Goal: Transaction & Acquisition: Obtain resource

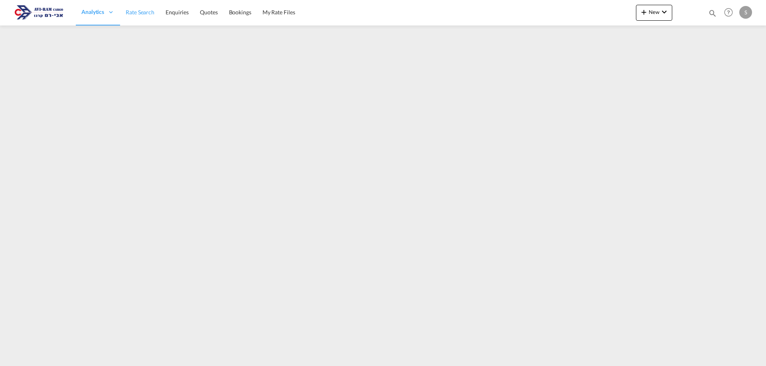
click at [142, 12] on span "Rate Search" at bounding box center [140, 12] width 29 height 7
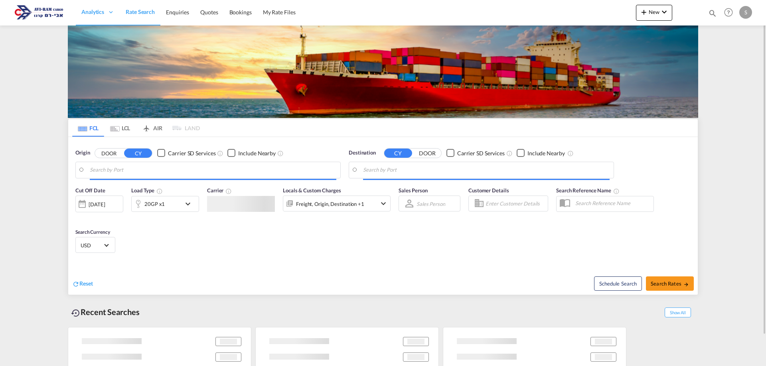
type input "[GEOGRAPHIC_DATA], [GEOGRAPHIC_DATA], USLAX"
type input "Ashdod, ILASH"
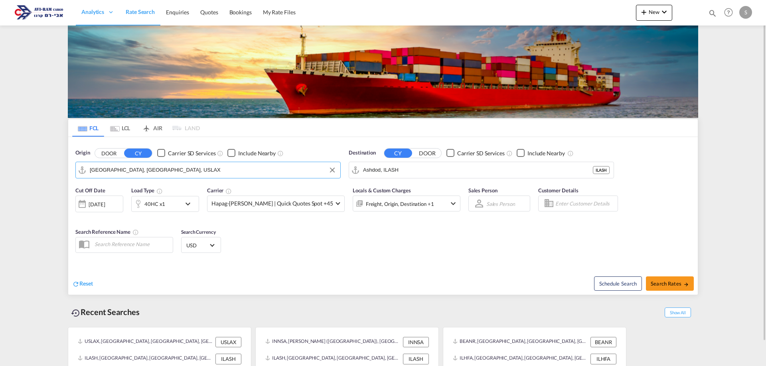
click at [130, 171] on input "[GEOGRAPHIC_DATA], [GEOGRAPHIC_DATA], USLAX" at bounding box center [213, 170] width 246 height 12
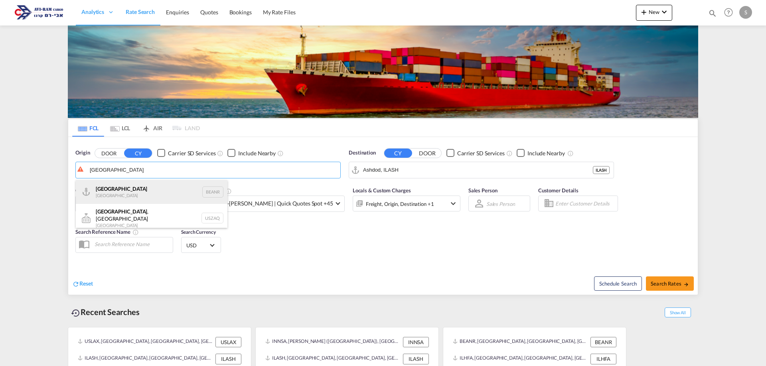
click at [130, 195] on div "Antwerp [GEOGRAPHIC_DATA] BEANR" at bounding box center [152, 192] width 152 height 24
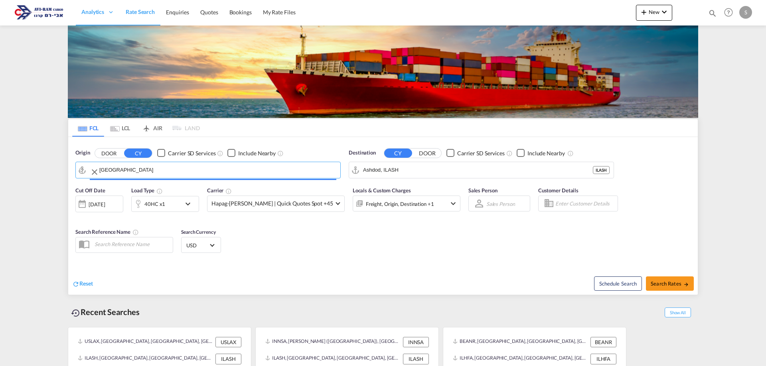
type input "[GEOGRAPHIC_DATA], BEANR"
click at [172, 207] on div "40HC x1" at bounding box center [156, 204] width 49 height 16
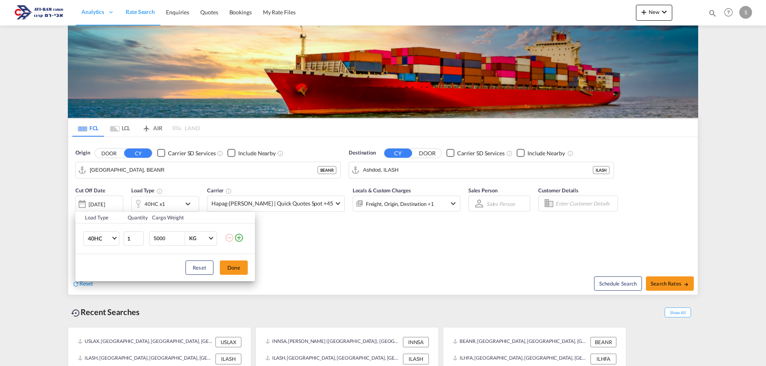
click at [171, 205] on div "Load Type Quantity Cargo Weight 40HC 20GP 40GP 40HC 45HC 20RE 40RE 40HR 20OT 40…" at bounding box center [383, 183] width 766 height 366
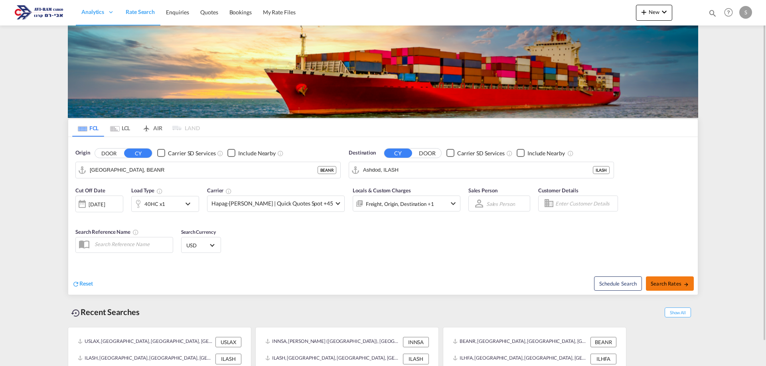
click at [664, 279] on button "Search Rates" at bounding box center [670, 284] width 48 height 14
type input "BEANR to ILASH / [DATE]"
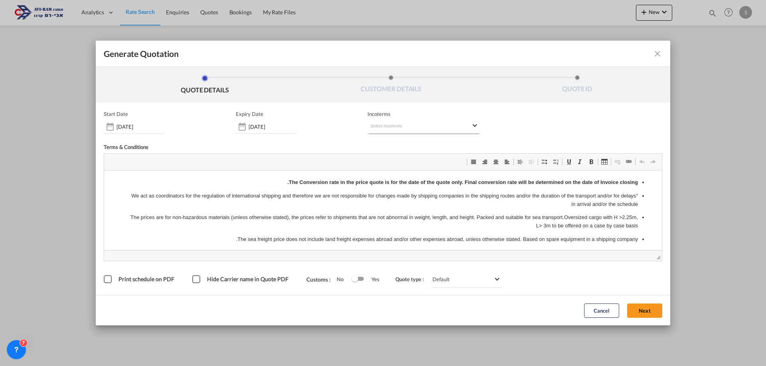
click at [400, 131] on md-select "Select Incoterms EXW - import Ex Works DAP - export Delivered at Place CPT - ex…" at bounding box center [423, 127] width 112 height 14
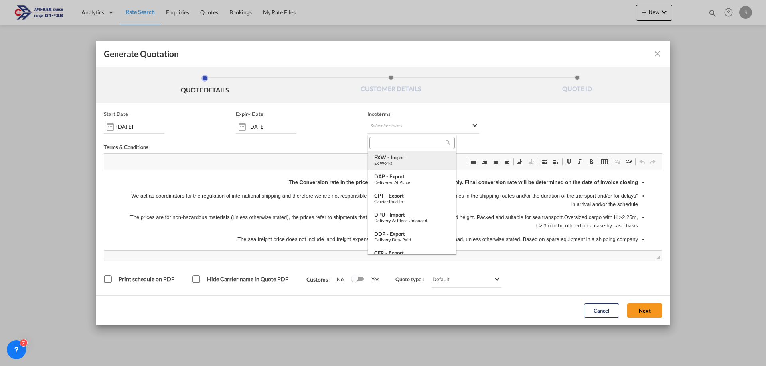
click at [422, 160] on div "EXW - import Ex Works" at bounding box center [412, 160] width 76 height 12
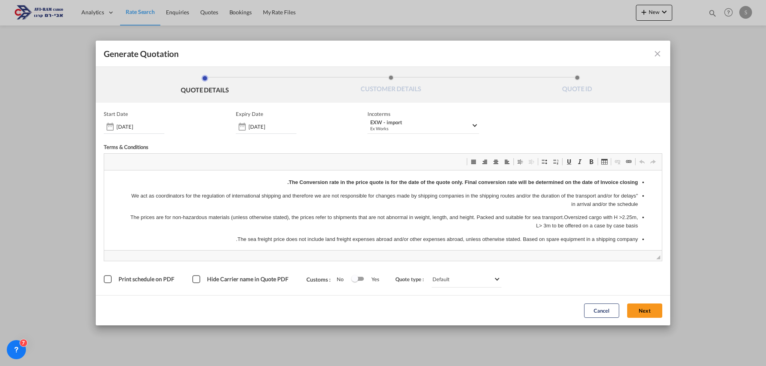
click at [639, 309] on button "Next" at bounding box center [644, 311] width 35 height 14
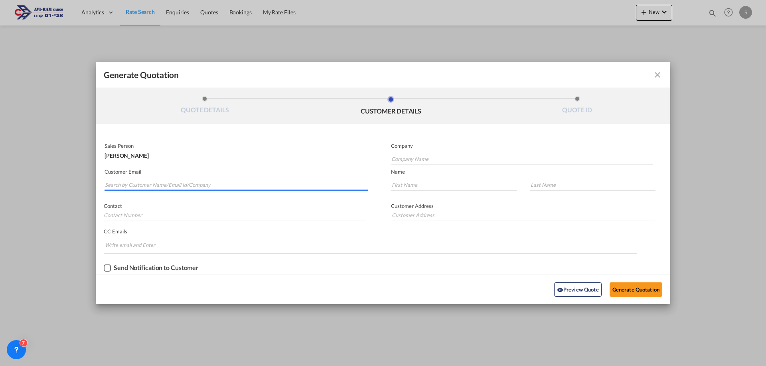
click at [196, 181] on input "Search by Customer Name/Email Id/Company" at bounding box center [236, 185] width 263 height 12
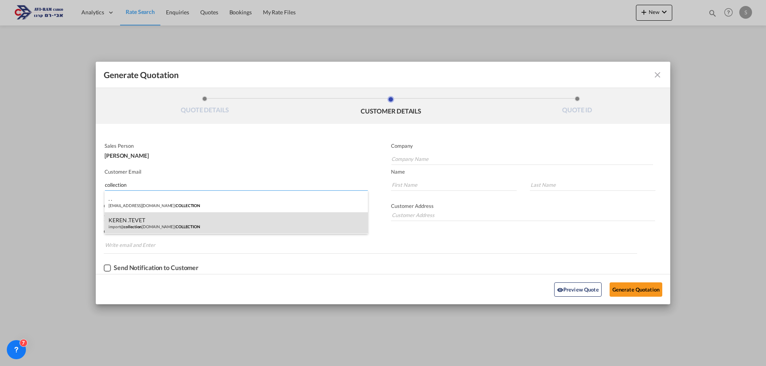
type input "collection"
click at [163, 222] on div "KEREN .TEVET import@ collection [DOMAIN_NAME] | COLLECTION" at bounding box center [235, 224] width 263 height 22
type input "COLLECTION"
type input "[EMAIL_ADDRESS][DOMAIN_NAME]"
type input "KEREN"
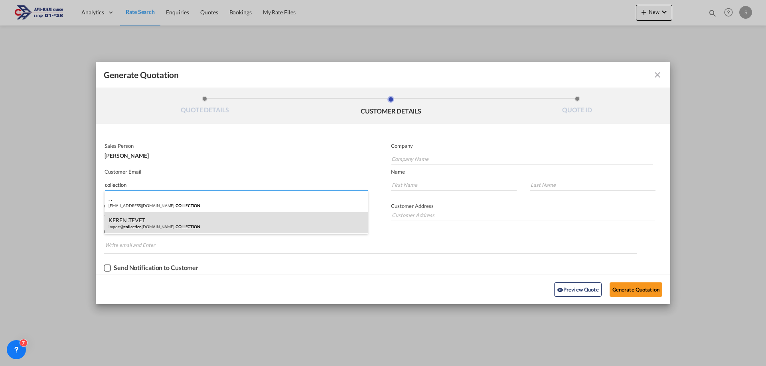
type input ".TEVET"
type input "."
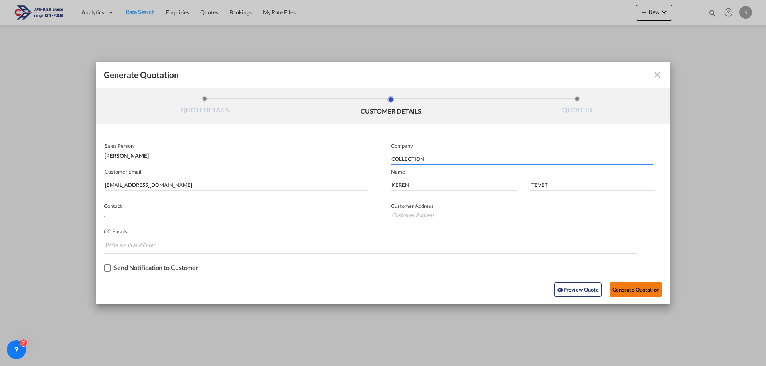
click at [641, 290] on button "Generate Quotation" at bounding box center [635, 290] width 53 height 14
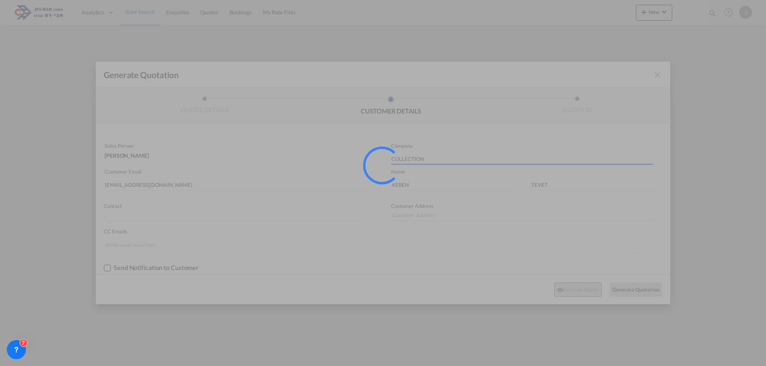
type input "."
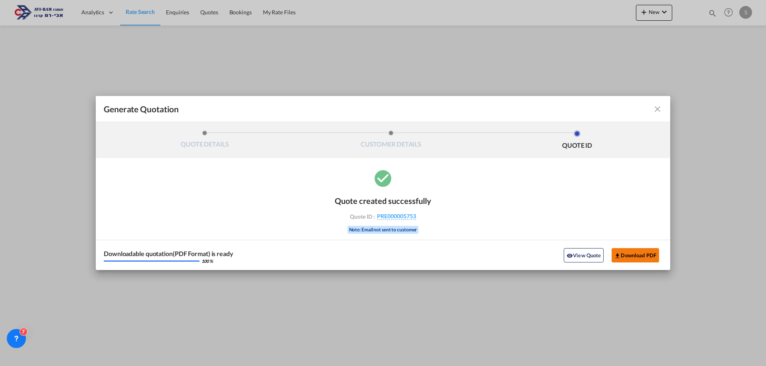
click at [641, 254] on button "Download PDF" at bounding box center [634, 255] width 47 height 14
